Goal: Task Accomplishment & Management: Manage account settings

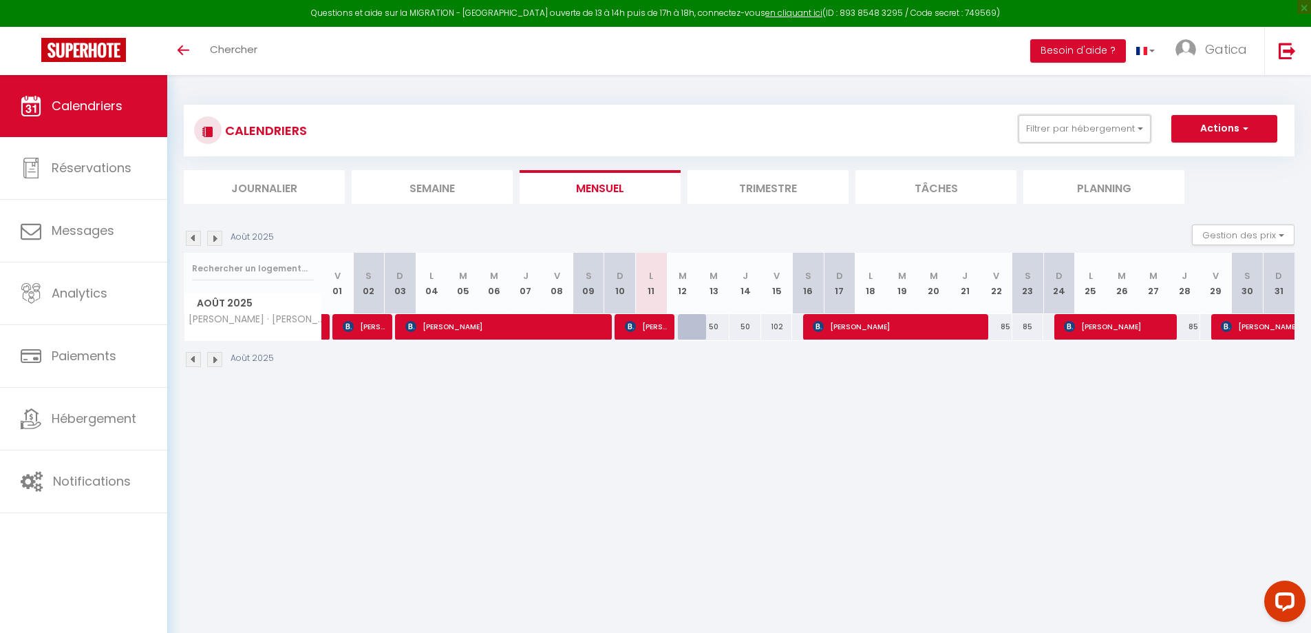
drag, startPoint x: 1103, startPoint y: 125, endPoint x: 1101, endPoint y: 154, distance: 29.0
click at [1103, 127] on button "Filtrer par hébergement" at bounding box center [1085, 129] width 132 height 28
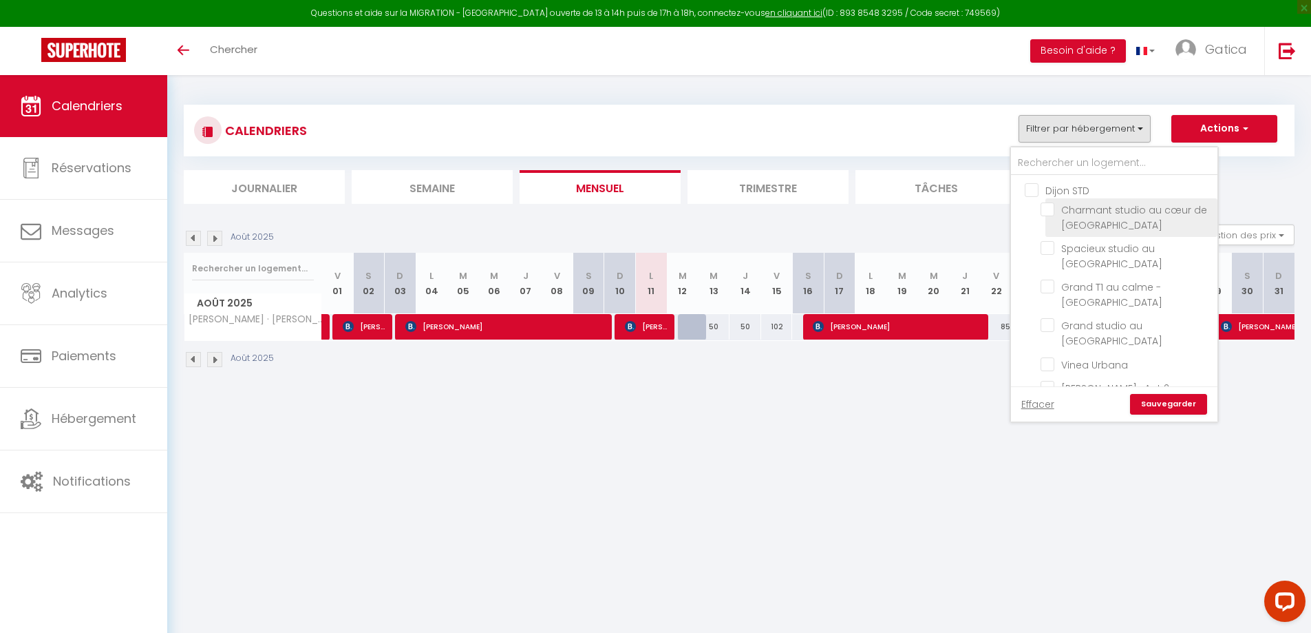
click at [1048, 212] on input "Charmant studio au cœur de [GEOGRAPHIC_DATA]" at bounding box center [1127, 209] width 172 height 14
checkbox input "true"
checkbox input "false"
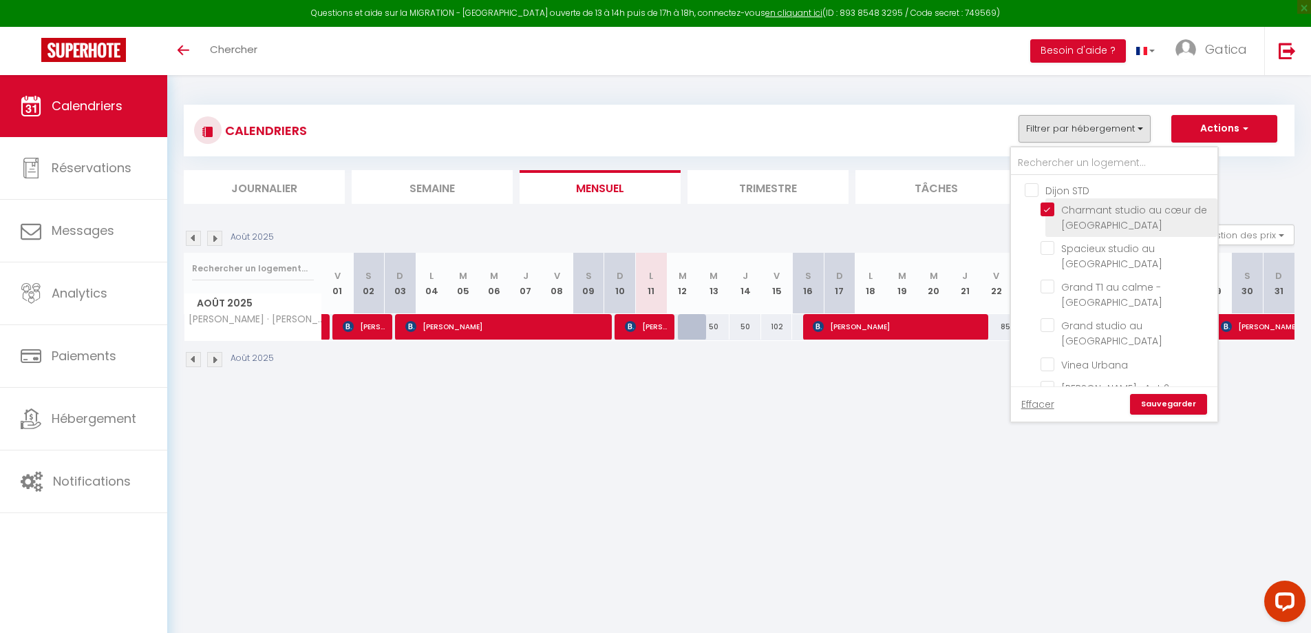
checkbox input "false"
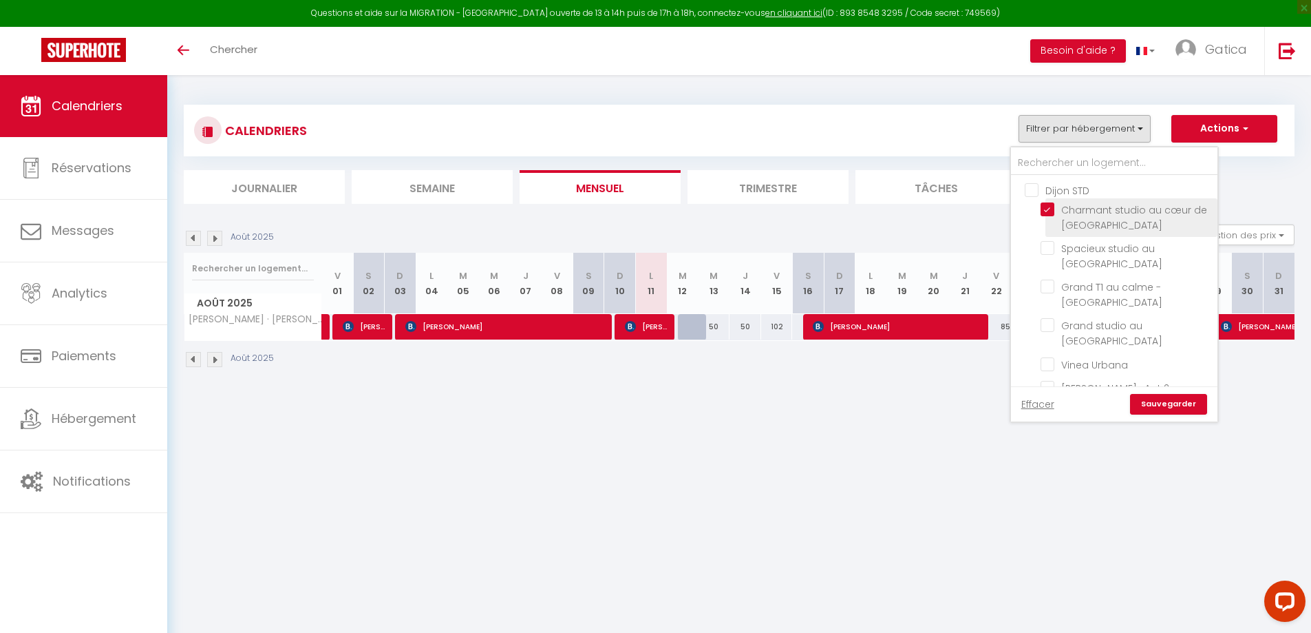
checkbox input "false"
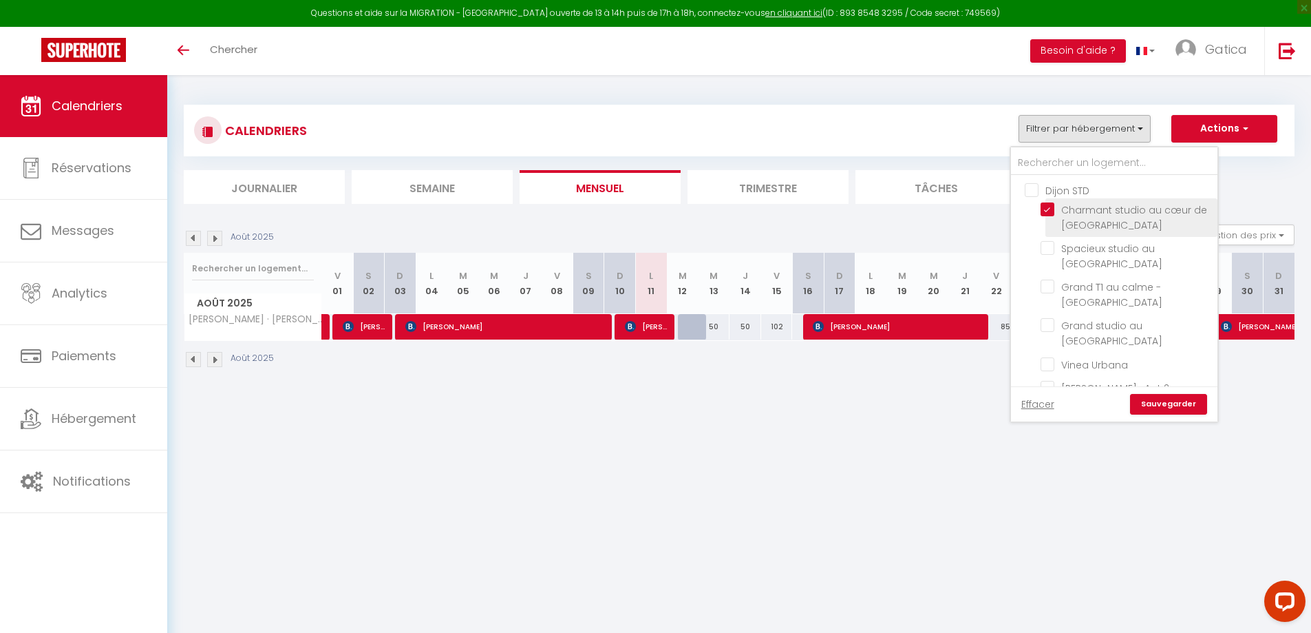
checkbox input "false"
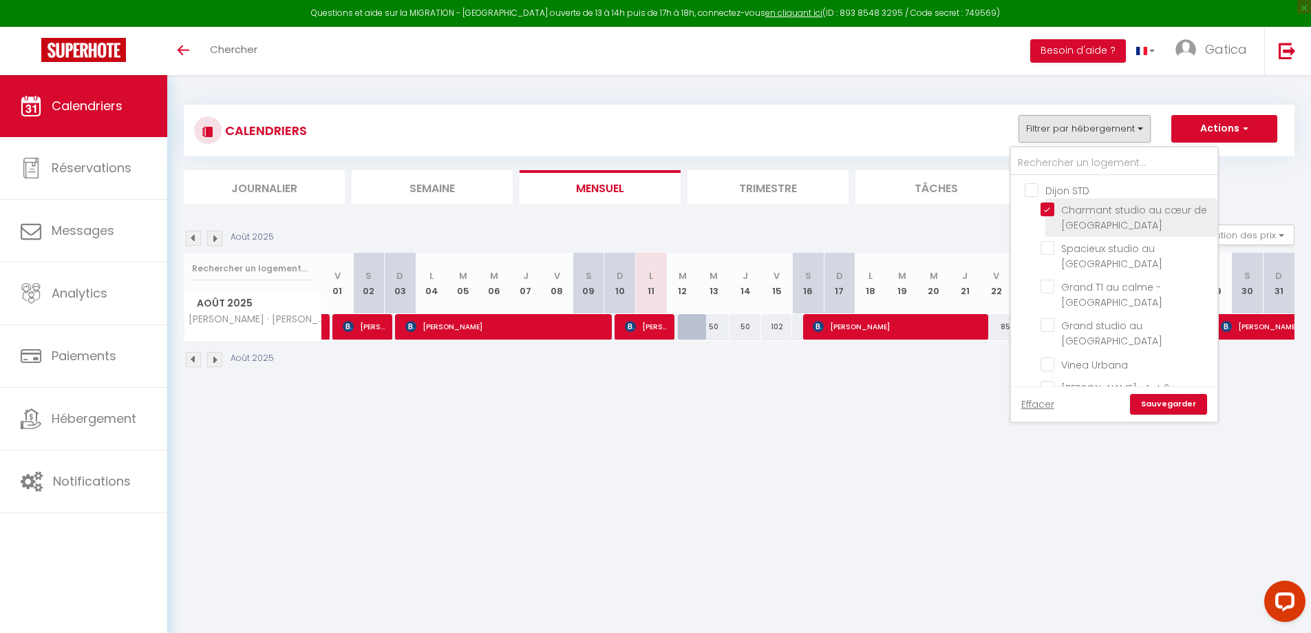
checkbox input "false"
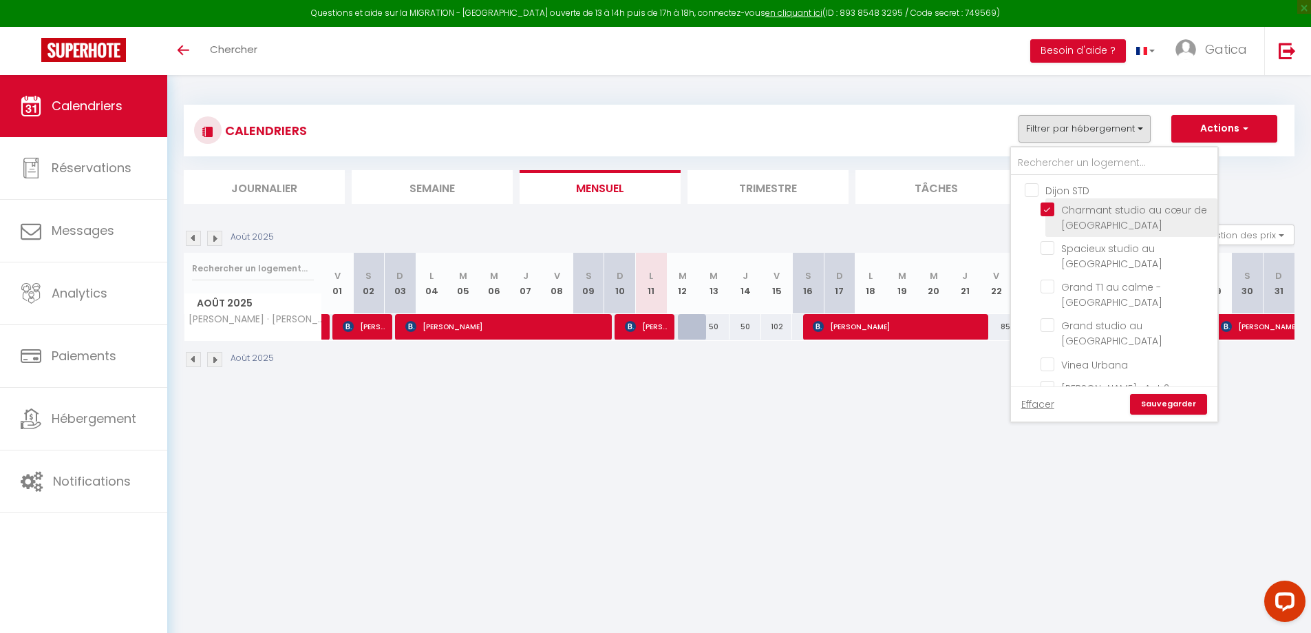
checkbox input "false"
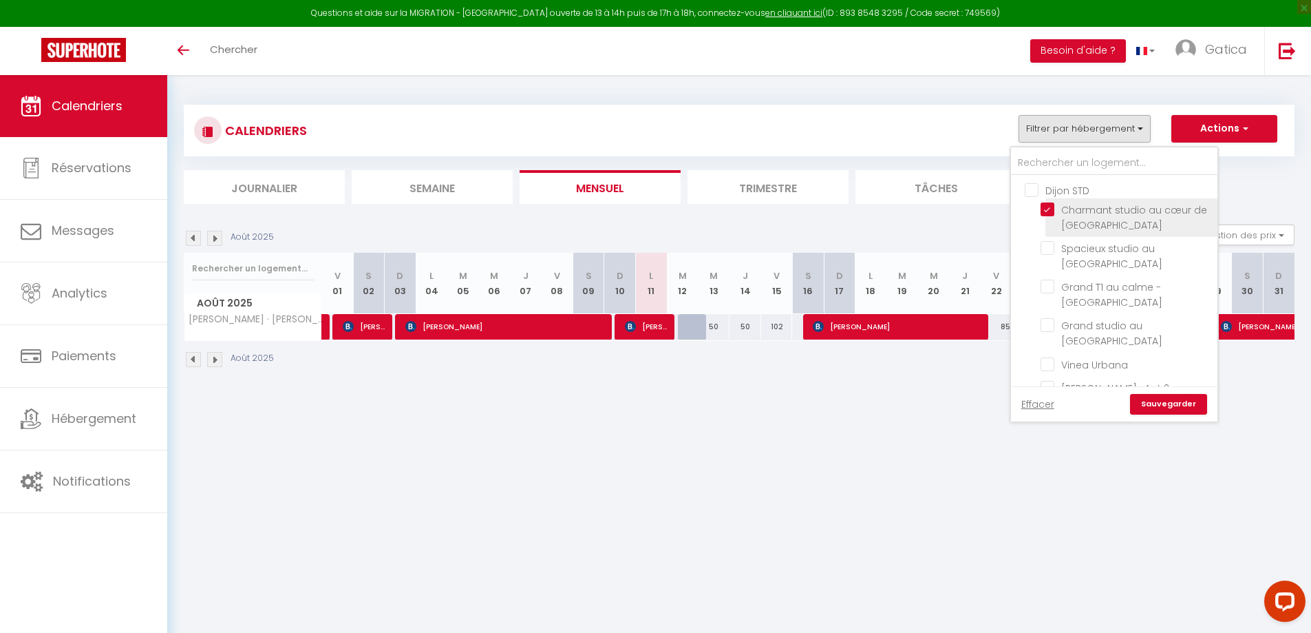
checkbox input "false"
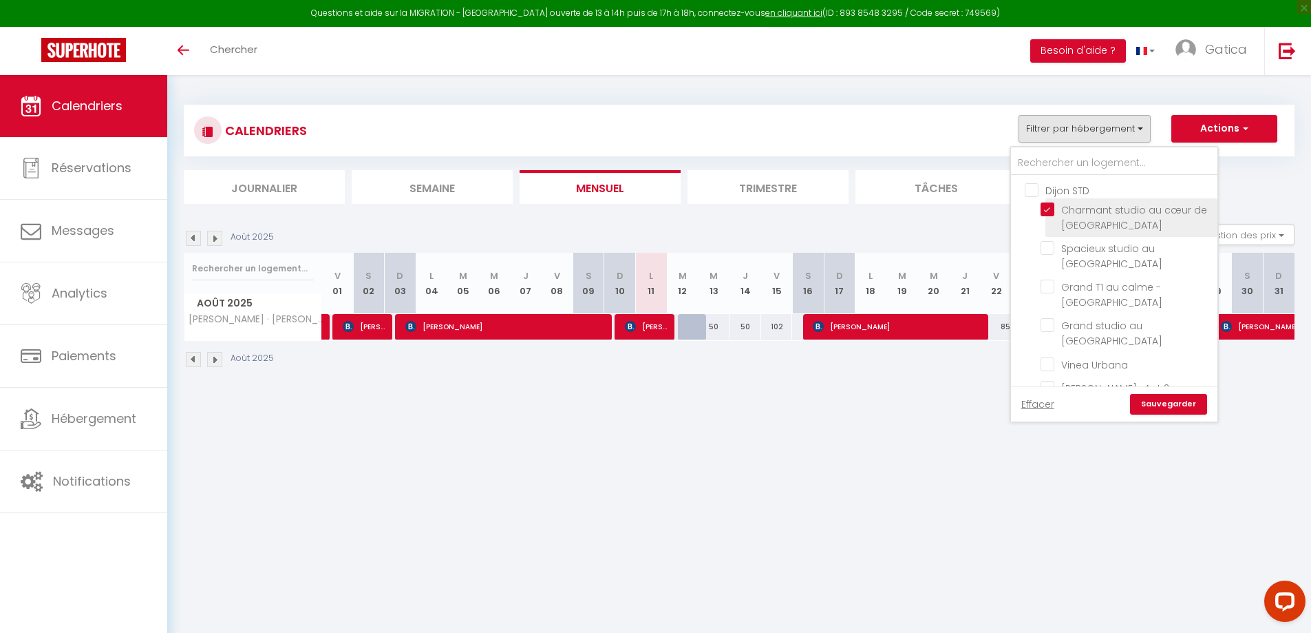
checkbox input "false"
click at [1158, 406] on link "Sauvegarder" at bounding box center [1168, 404] width 77 height 21
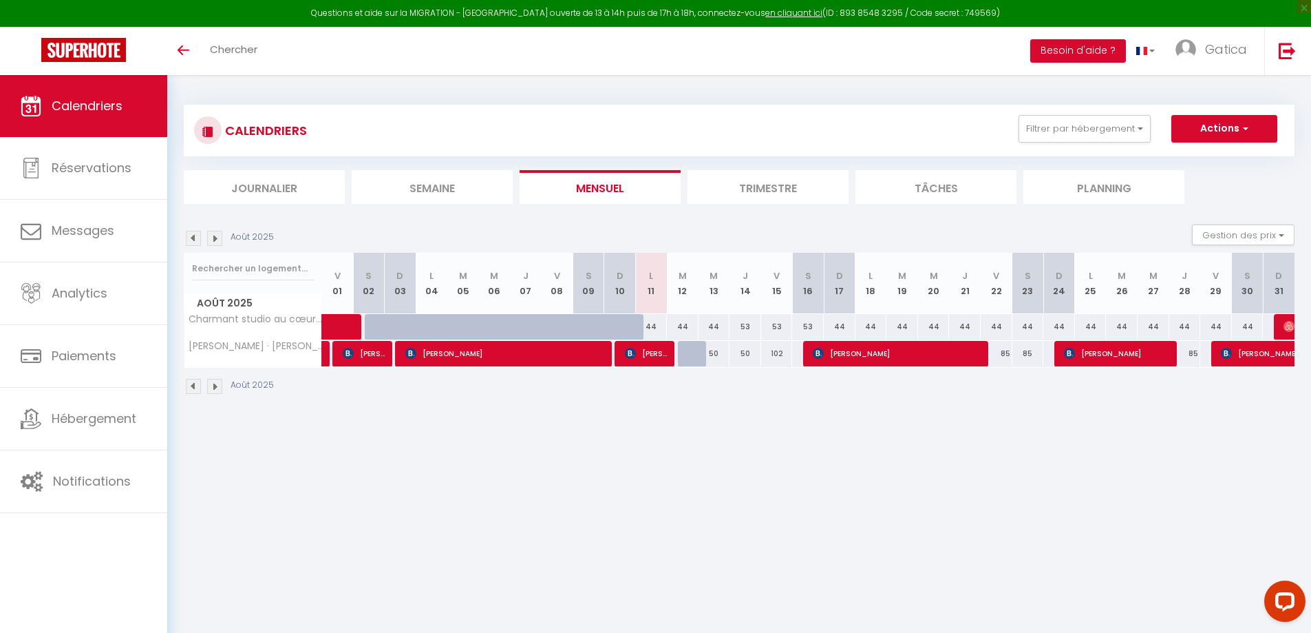
click at [651, 327] on div "44" at bounding box center [651, 326] width 32 height 25
type input "44"
type input "Lun 11 Août 2025"
type input "[DATE] Août 2025"
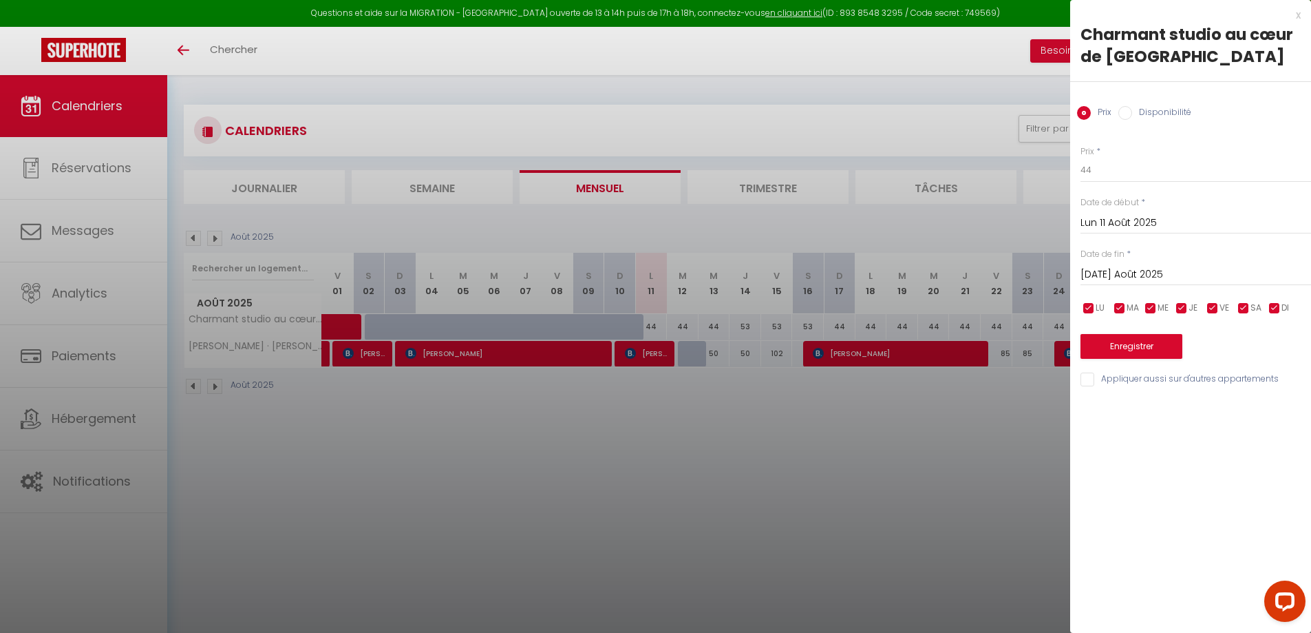
click at [1145, 114] on label "Disponibilité" at bounding box center [1161, 113] width 59 height 15
click at [1132, 114] on input "Disponibilité" at bounding box center [1126, 113] width 14 height 14
radio input "true"
radio input "false"
click at [1103, 173] on select "Disponible Indisponible" at bounding box center [1196, 171] width 231 height 26
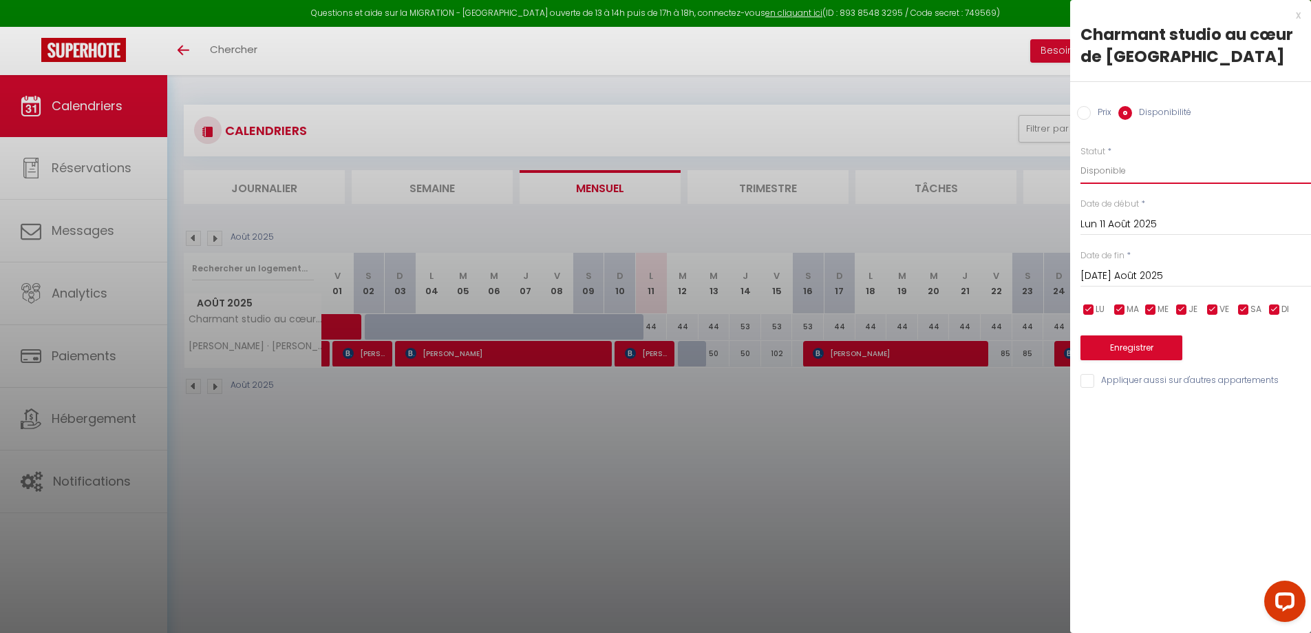
select select "0"
click at [1081, 158] on select "Disponible Indisponible" at bounding box center [1196, 171] width 231 height 26
click at [1147, 354] on button "Enregistrer" at bounding box center [1132, 347] width 102 height 25
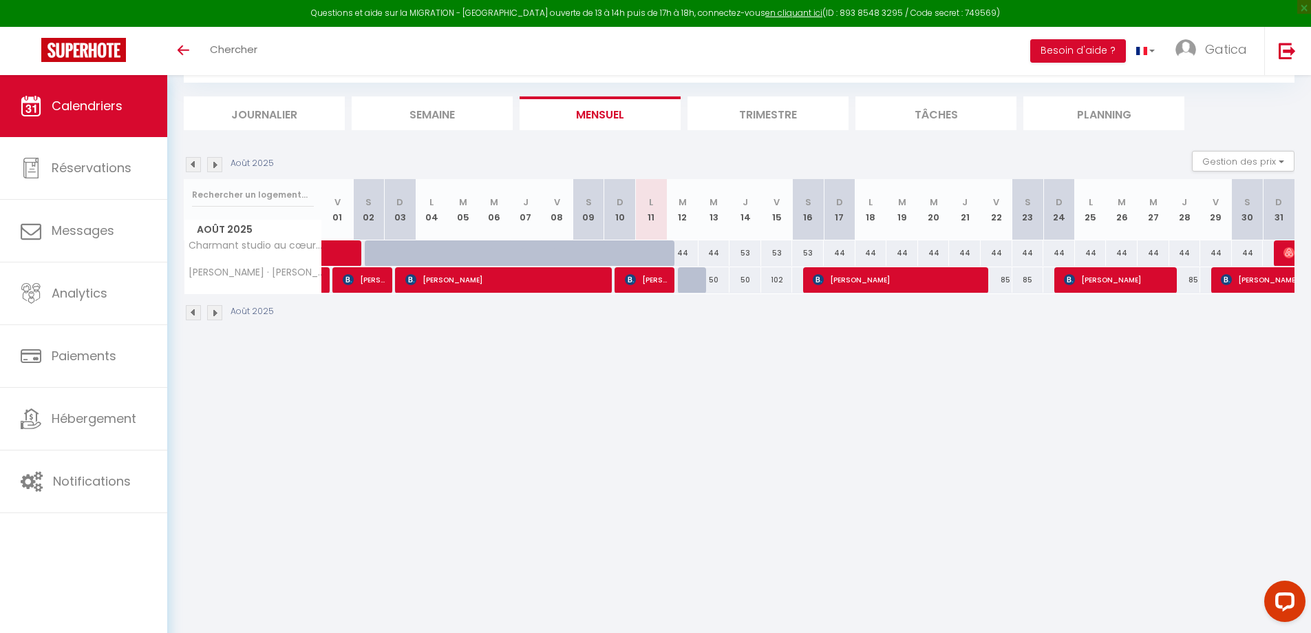
scroll to position [75, 0]
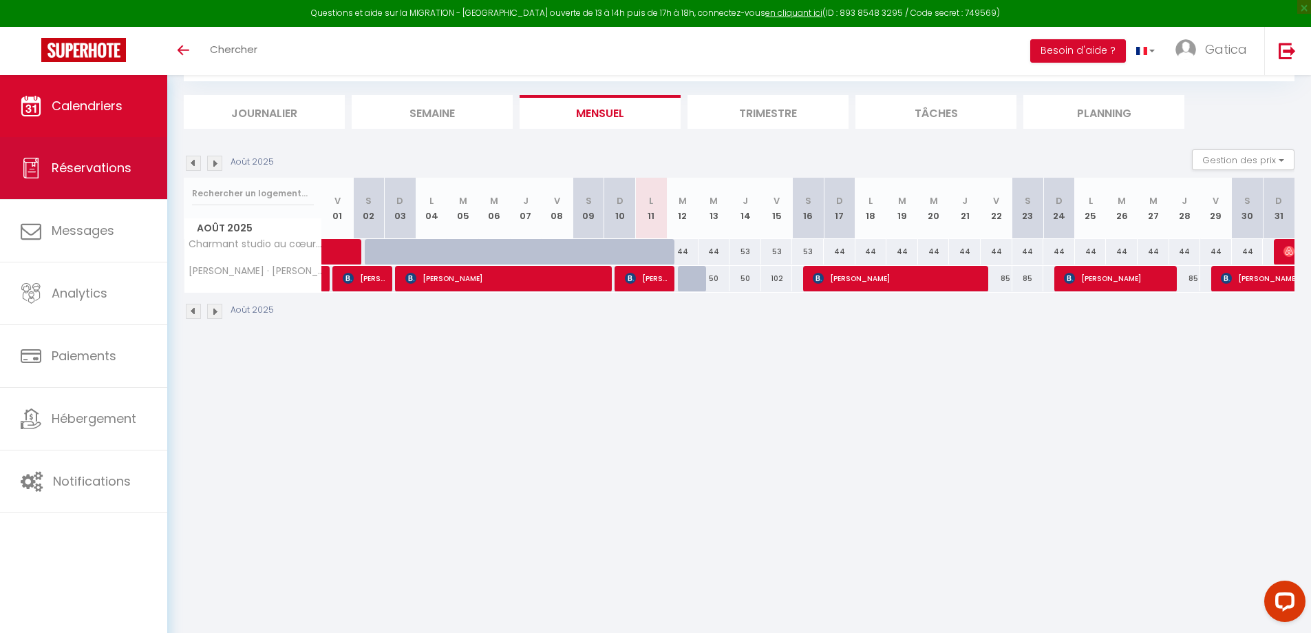
click at [105, 165] on span "Réservations" at bounding box center [92, 167] width 80 height 17
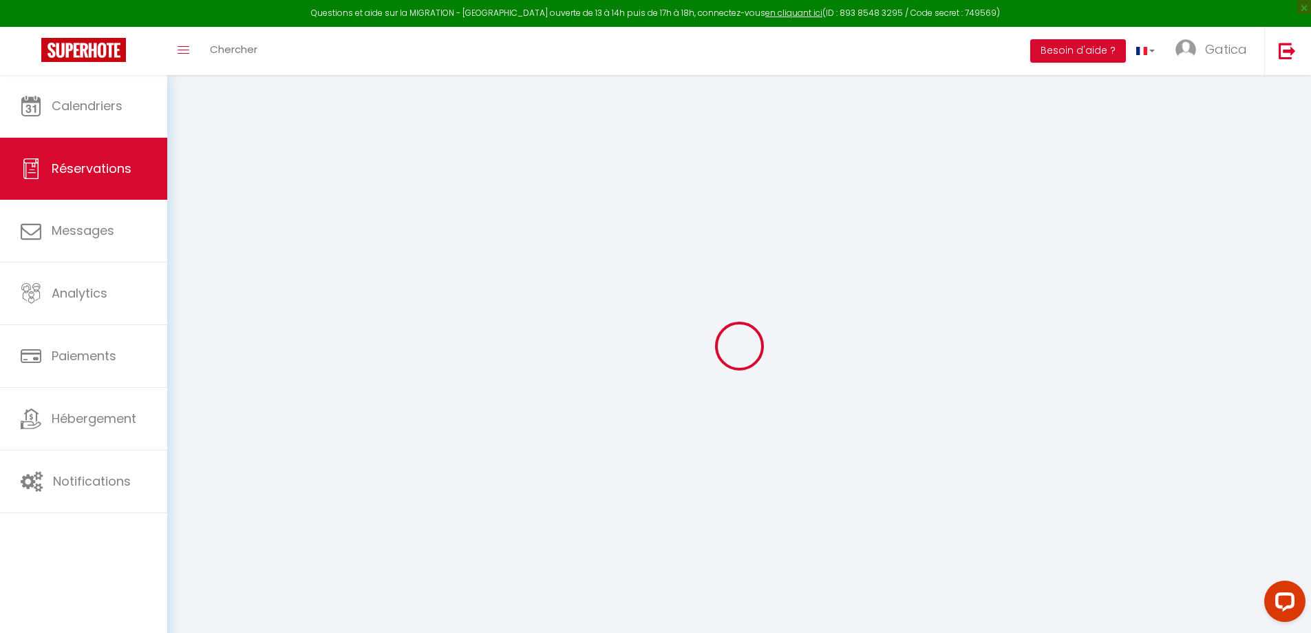
select select "all"
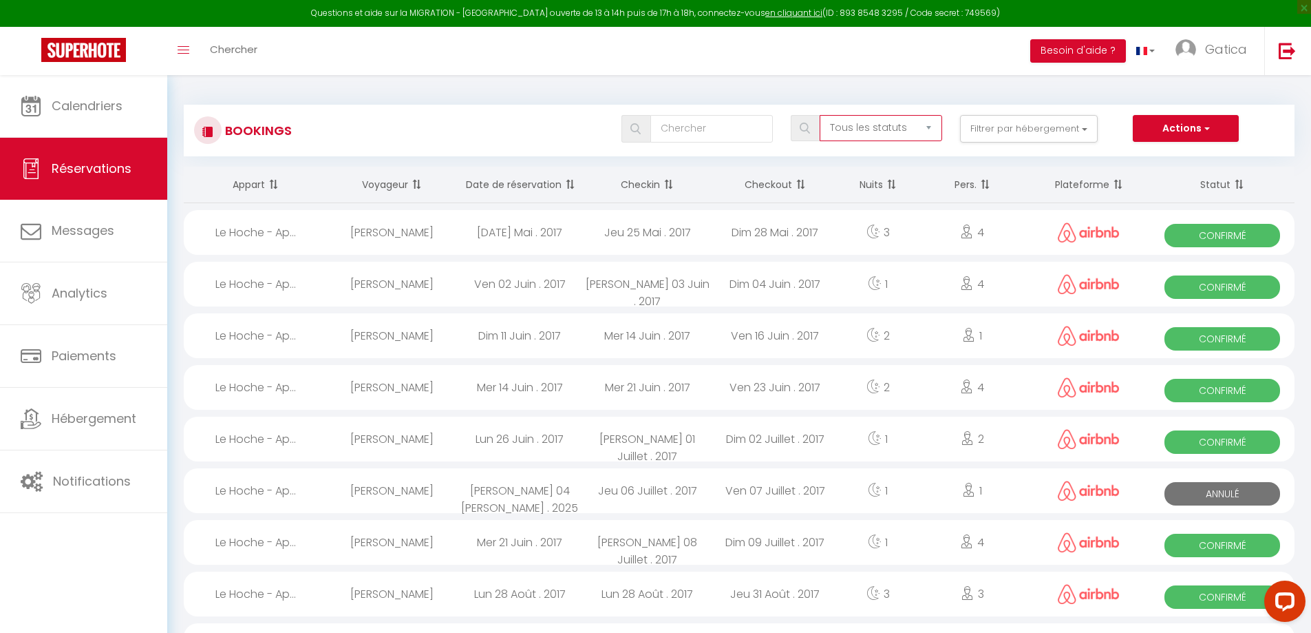
click at [890, 121] on select "Tous les statuts Annulé Confirmé Non Confirmé Tout sauf annulé No Show Request" at bounding box center [881, 128] width 123 height 26
click at [673, 120] on input "text" at bounding box center [712, 129] width 123 height 28
type input "[PERSON_NAME]"
click at [538, 119] on div "[PERSON_NAME] les statuts Annulé Confirmé Non Confirmé Tout sauf annulé No Show…" at bounding box center [785, 129] width 1016 height 28
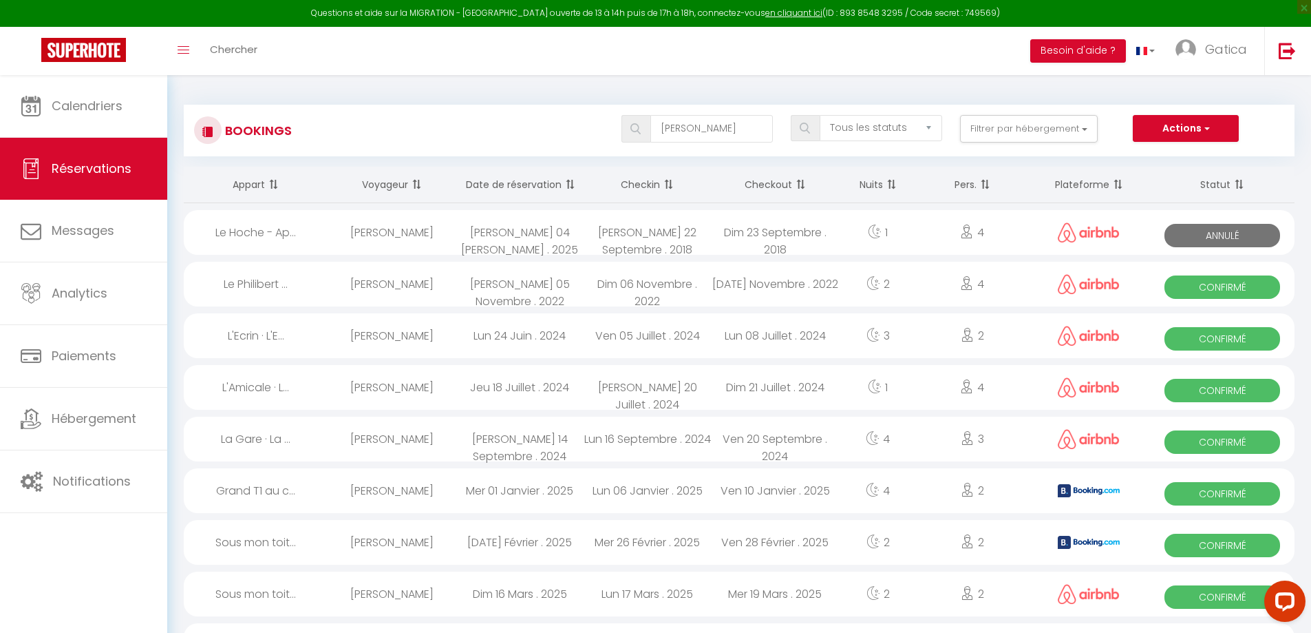
click at [673, 184] on span at bounding box center [667, 185] width 14 height 28
select select
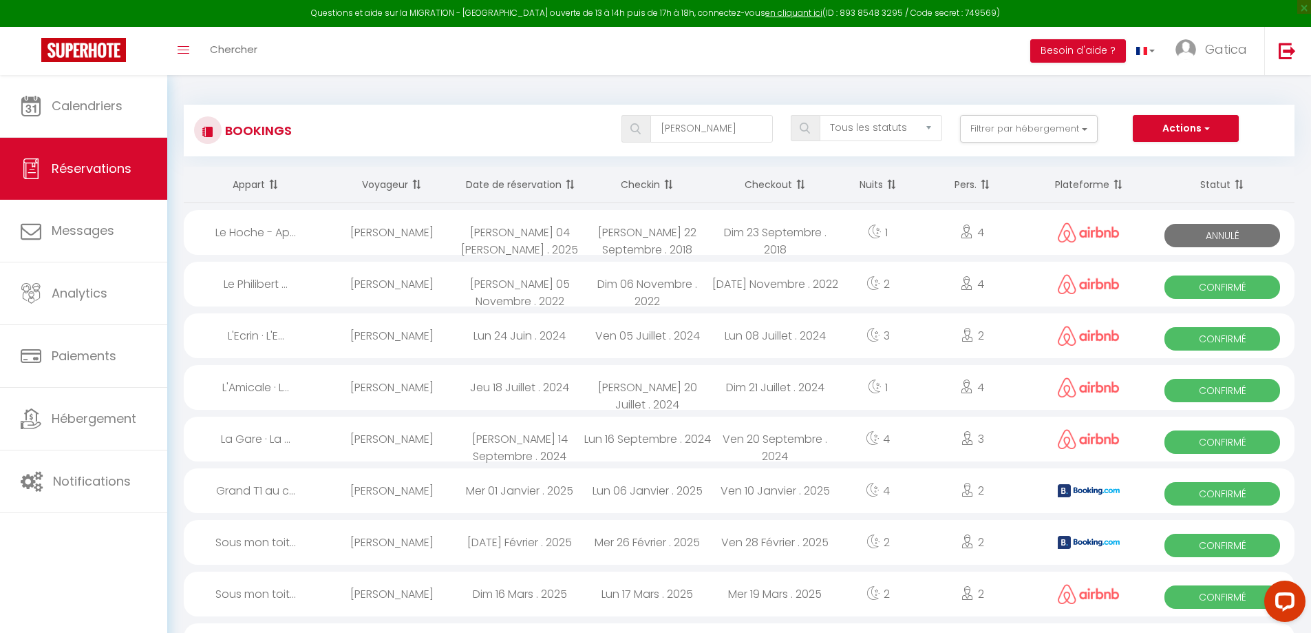
select select
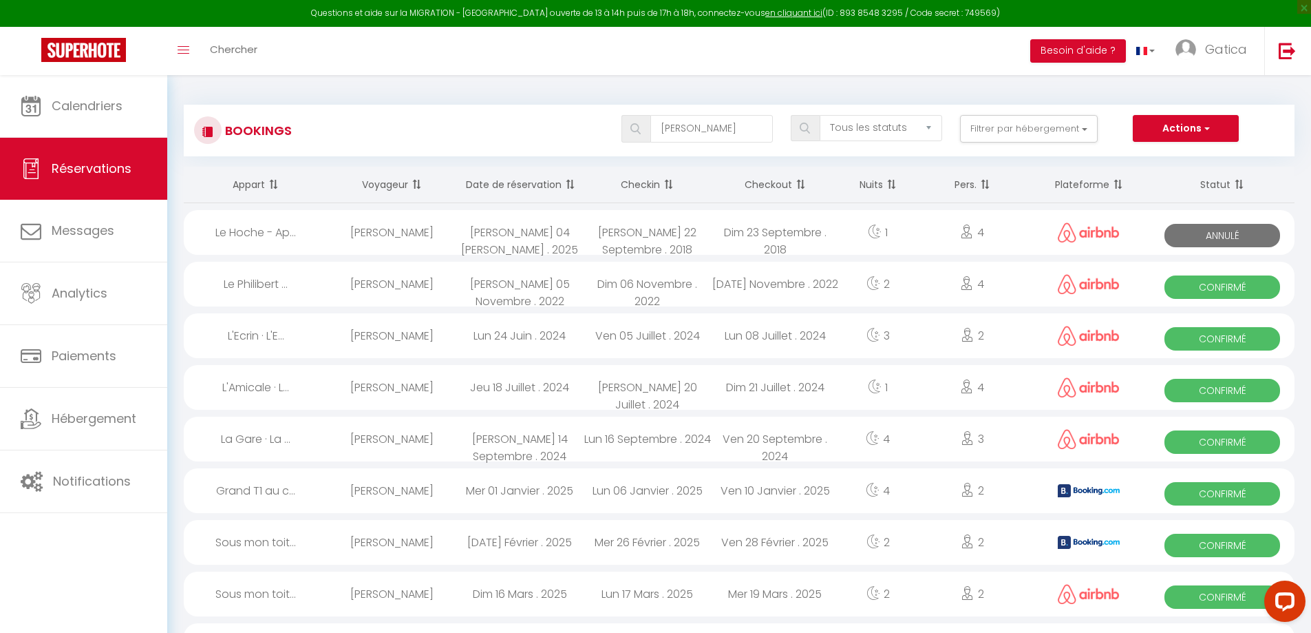
select select
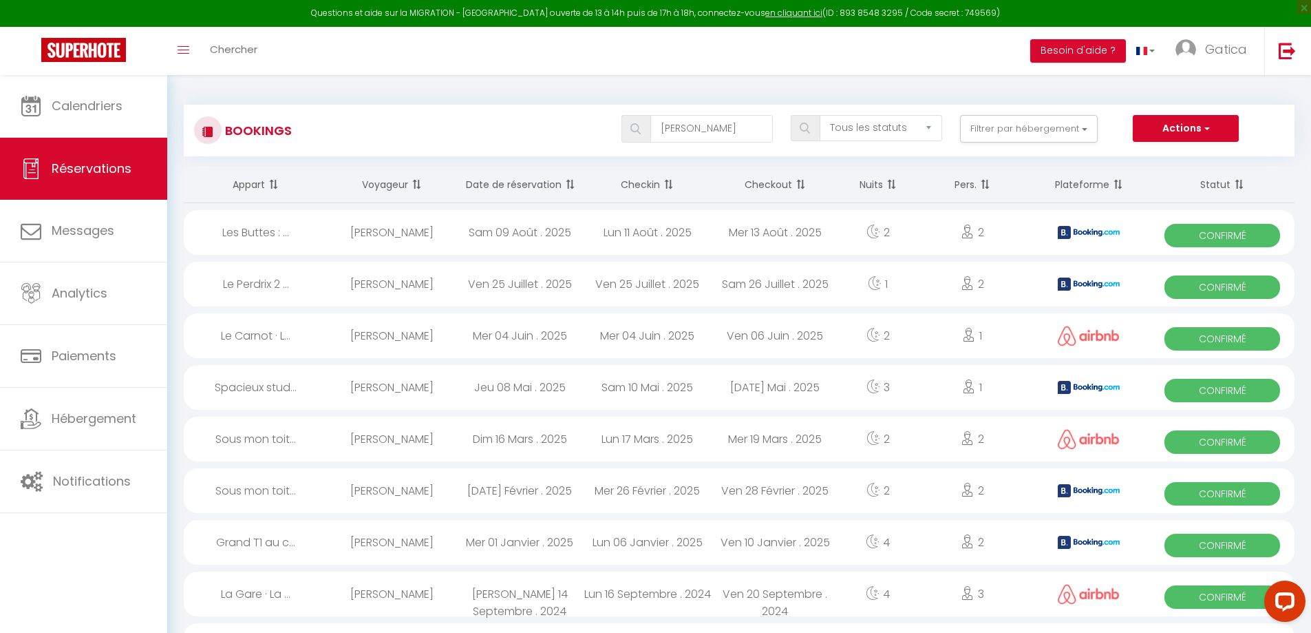
click at [410, 231] on div "[PERSON_NAME]" at bounding box center [392, 232] width 128 height 45
select select "OK"
select select "KO"
select select "0"
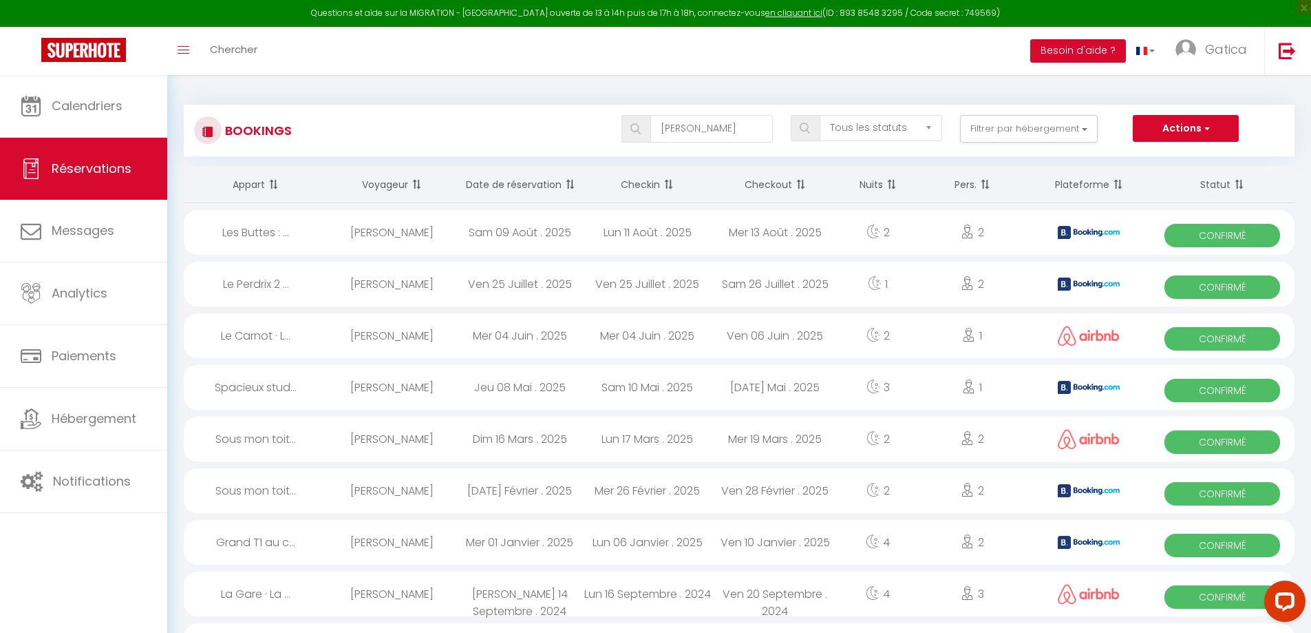
select select "1"
select select
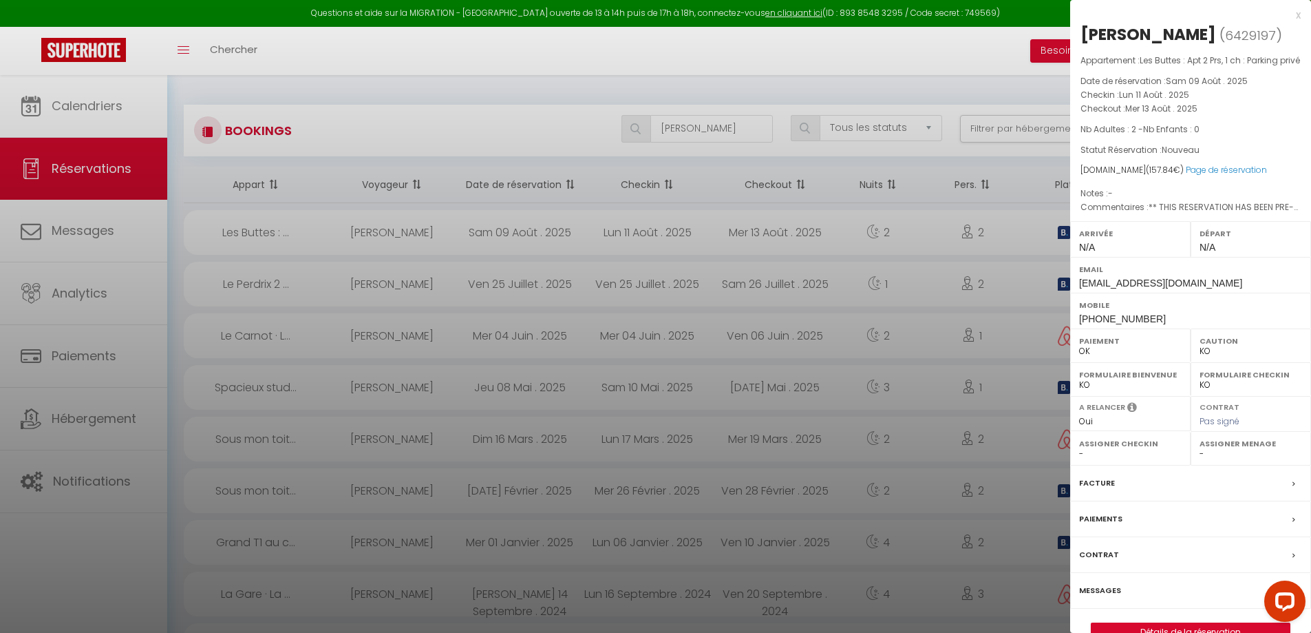
click at [183, 458] on div at bounding box center [655, 316] width 1311 height 633
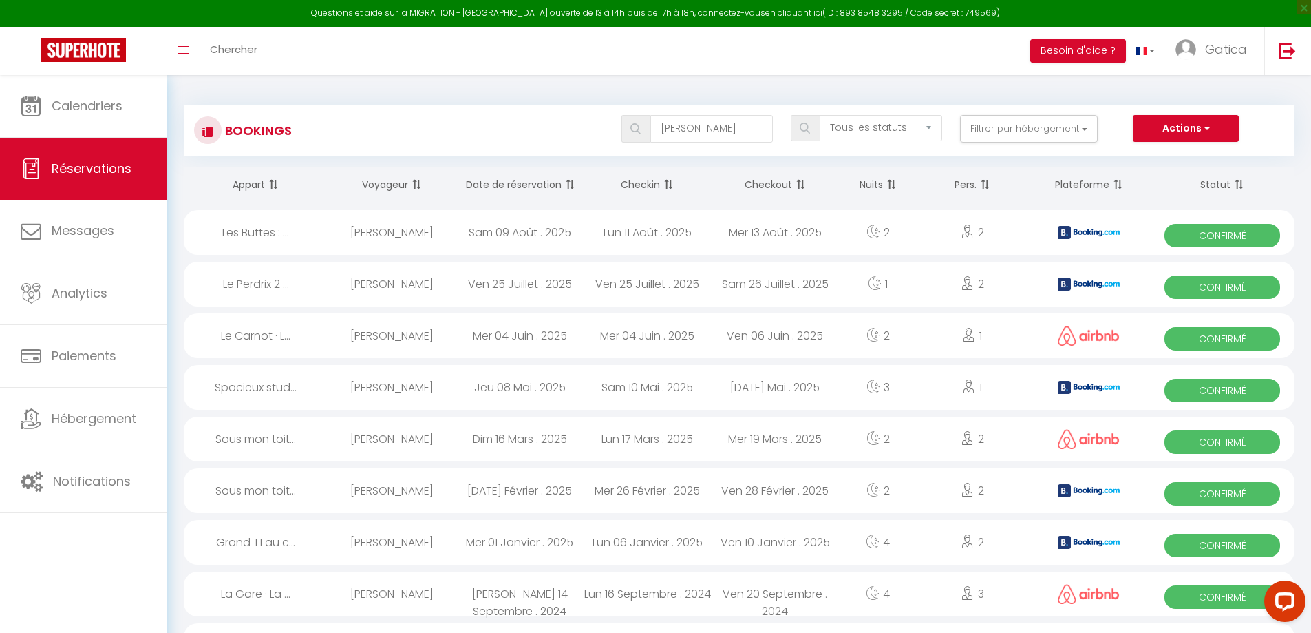
click at [386, 231] on div "[PERSON_NAME]" at bounding box center [392, 232] width 128 height 45
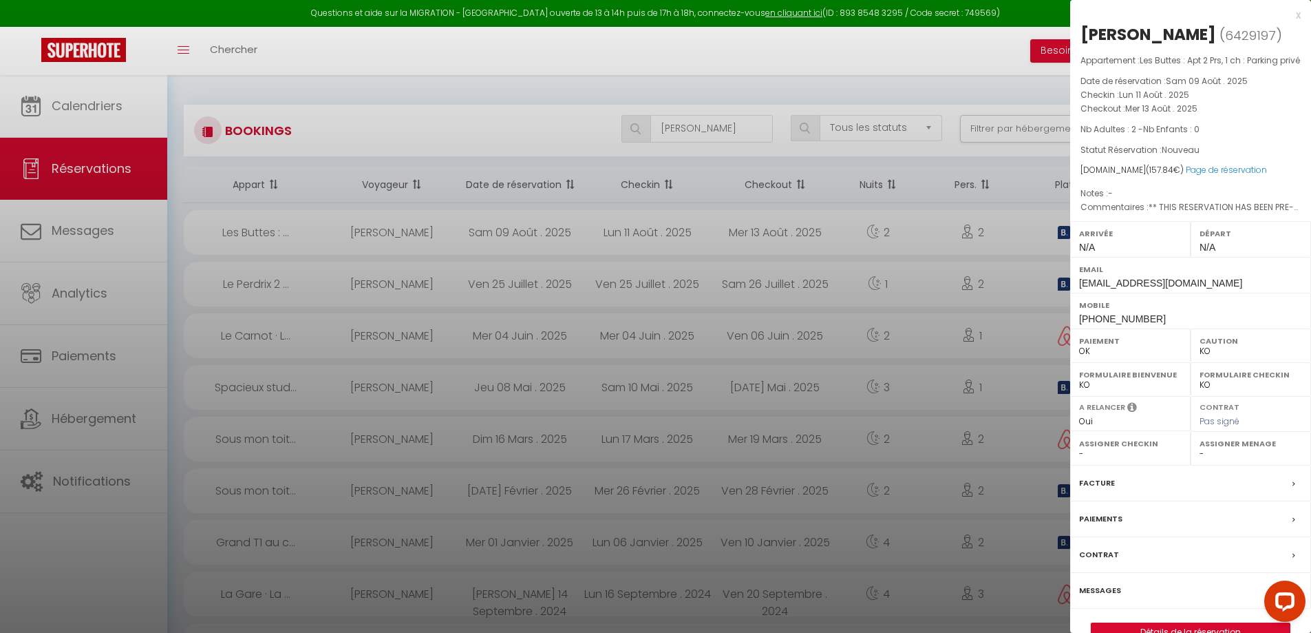
click at [1112, 597] on label "Messages" at bounding box center [1100, 590] width 42 height 14
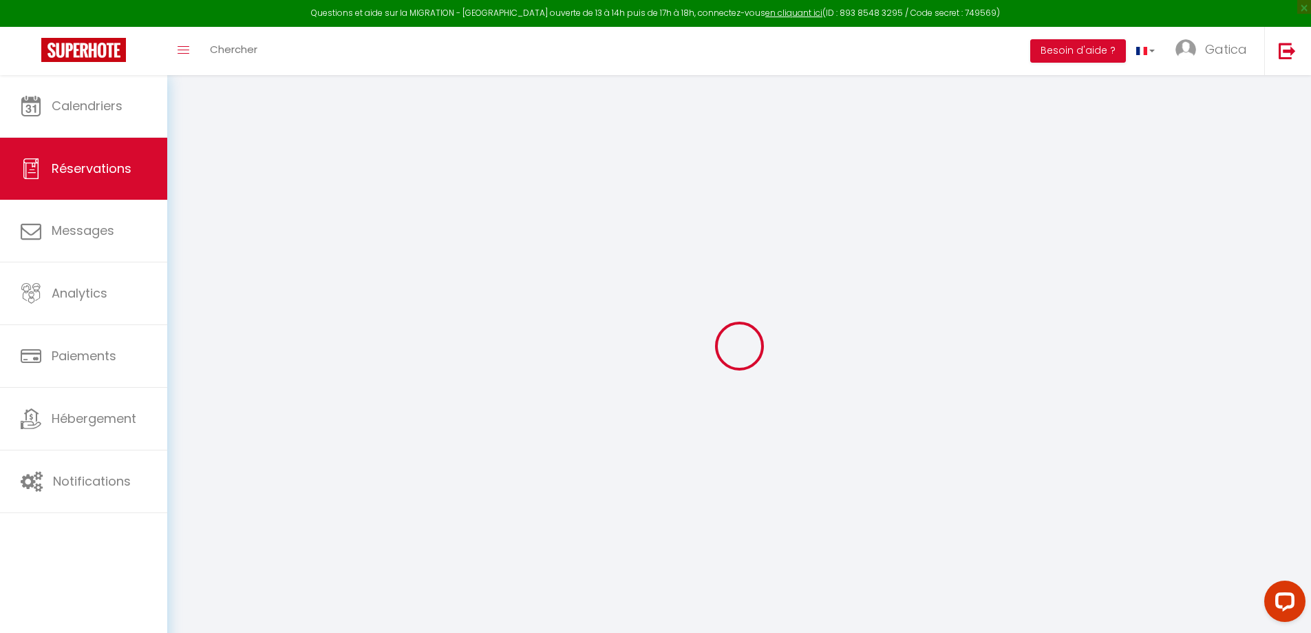
select select
checkbox input "false"
type textarea "** THIS RESERVATION HAS BEEN PRE-PAID ** Approximate time of arrival: between 1…"
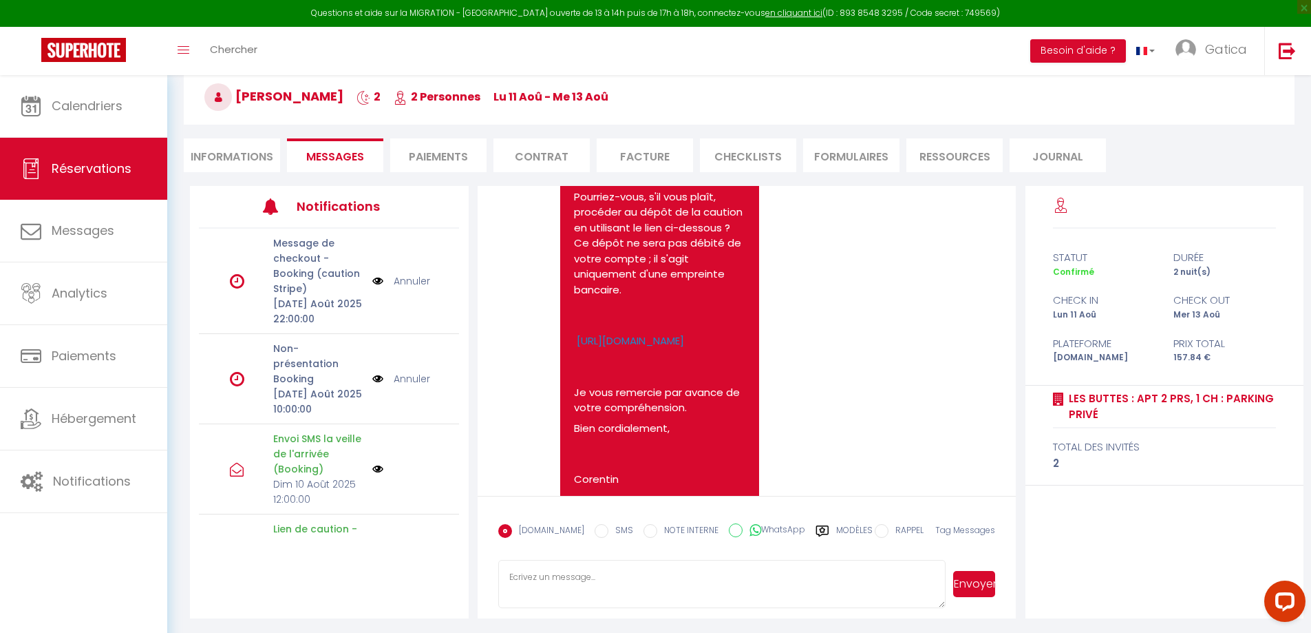
scroll to position [1389, 0]
click at [670, 350] on link "[URL][DOMAIN_NAME]" at bounding box center [630, 343] width 107 height 14
